Goal: Check status: Check status

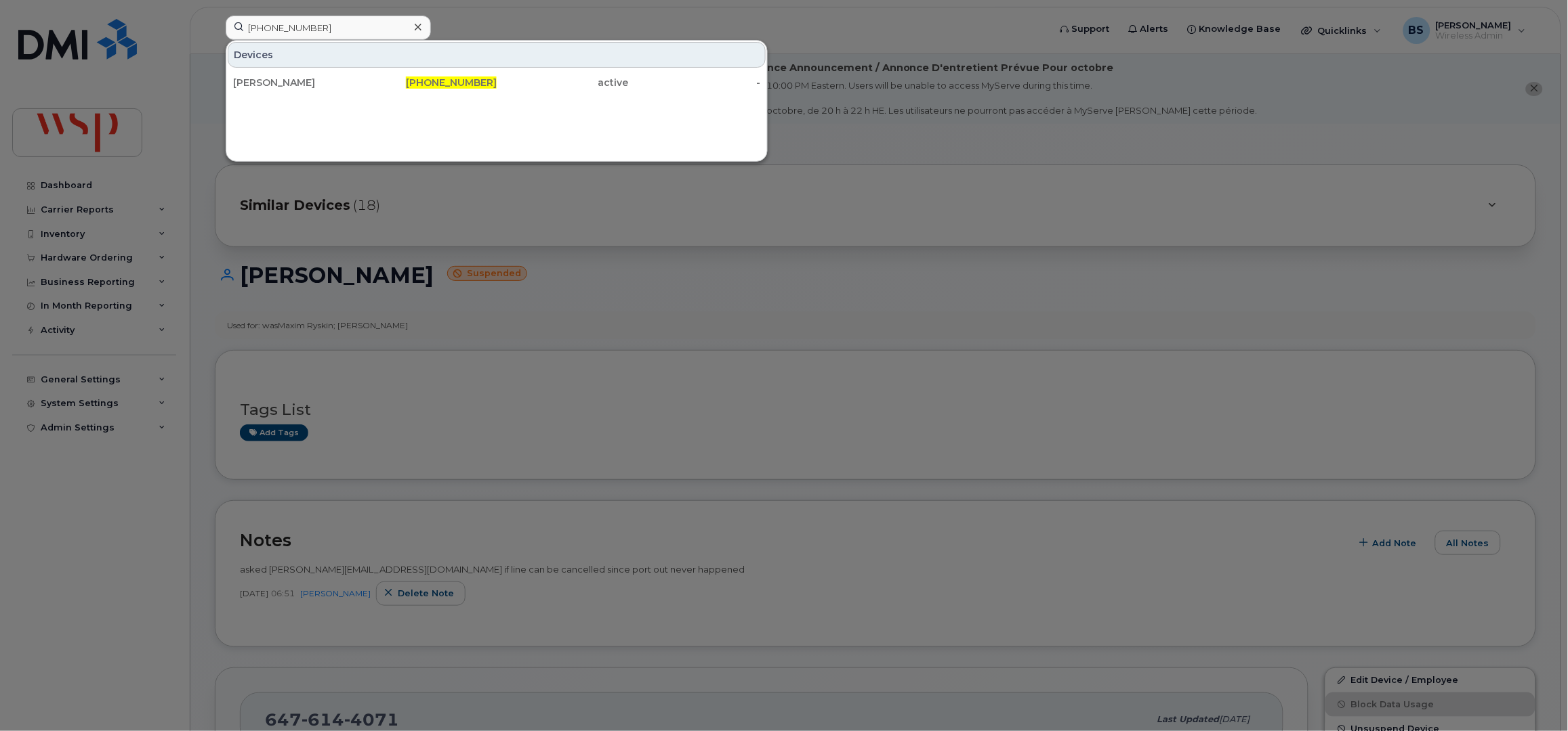
type input "[PHONE_NUMBER]"
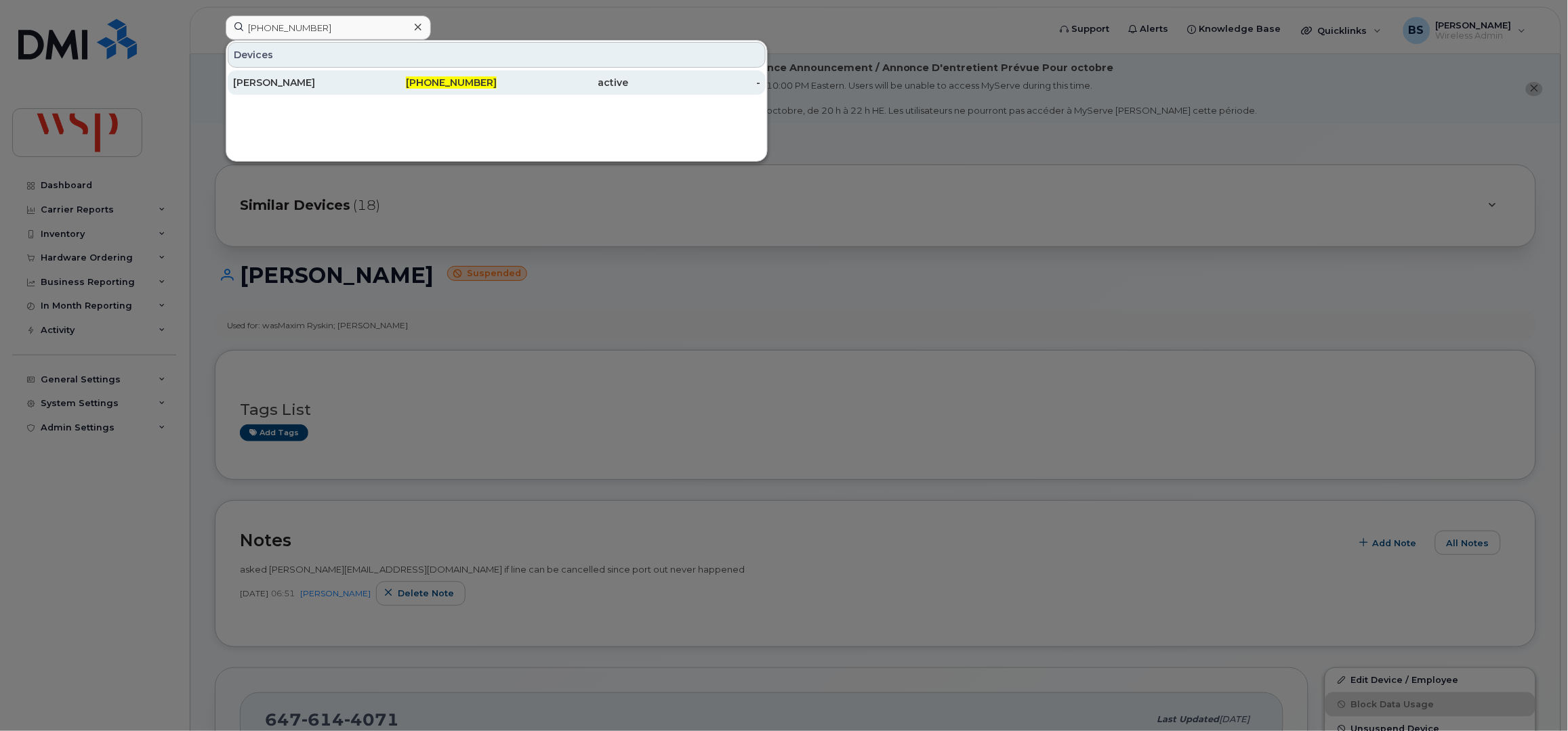
drag, startPoint x: 0, startPoint y: 0, endPoint x: 285, endPoint y: 90, distance: 298.9
click at [275, 78] on div "[PERSON_NAME]" at bounding box center [298, 83] width 132 height 13
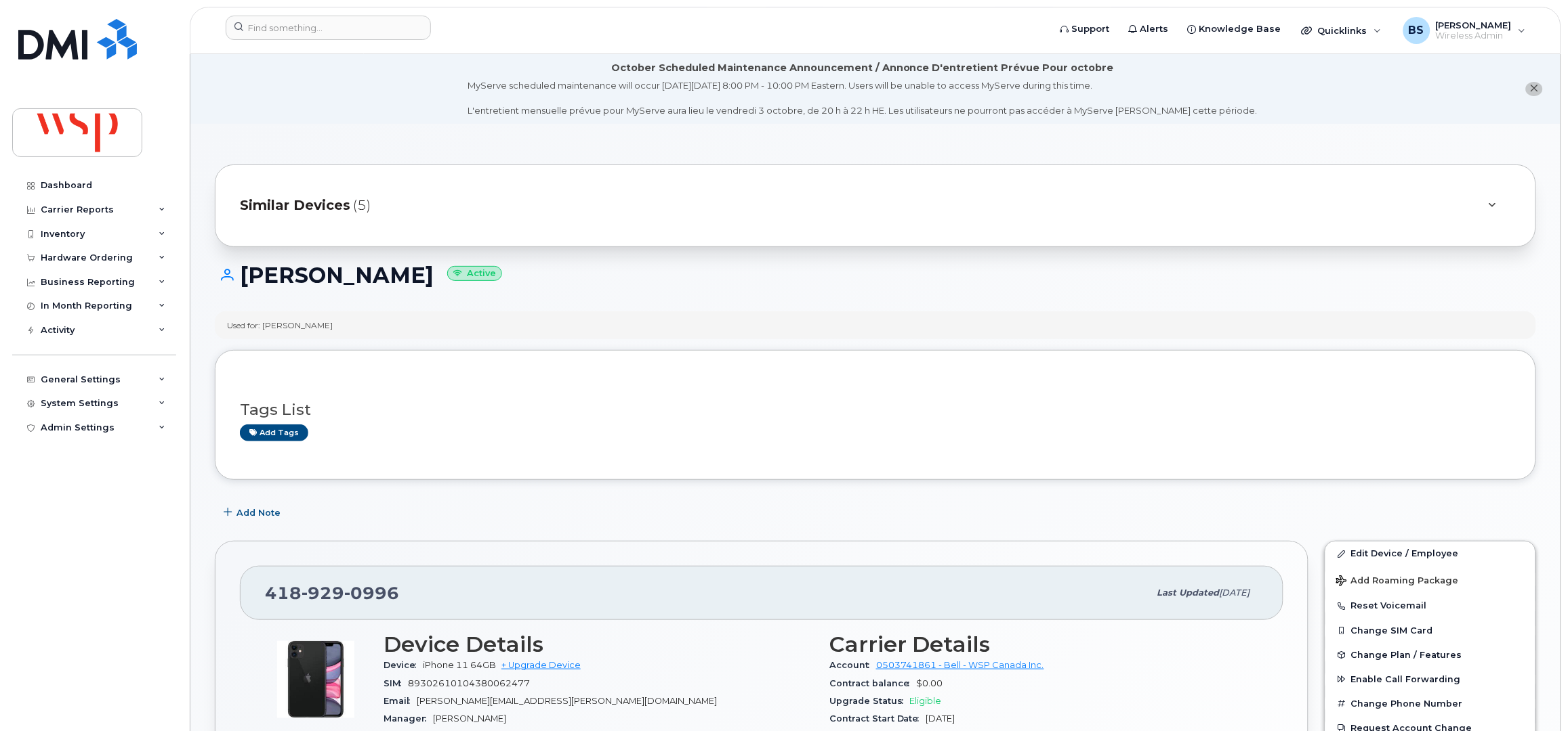
scroll to position [180, 0]
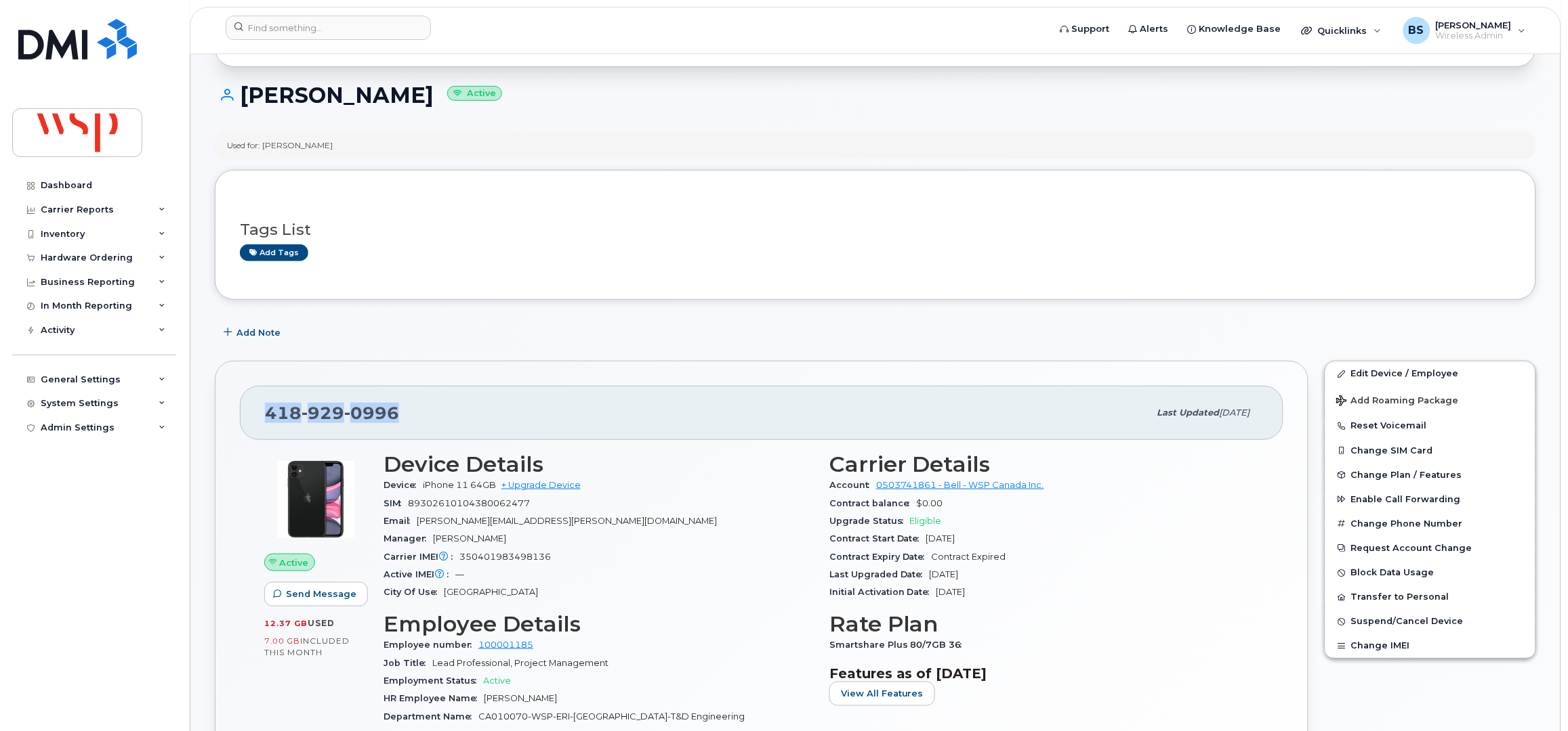
drag, startPoint x: 379, startPoint y: 415, endPoint x: 253, endPoint y: 425, distance: 126.4
click at [255, 423] on div "[PHONE_NUMBER] Last updated [DATE]" at bounding box center [762, 412] width 1044 height 54
